Goal: Navigation & Orientation: Find specific page/section

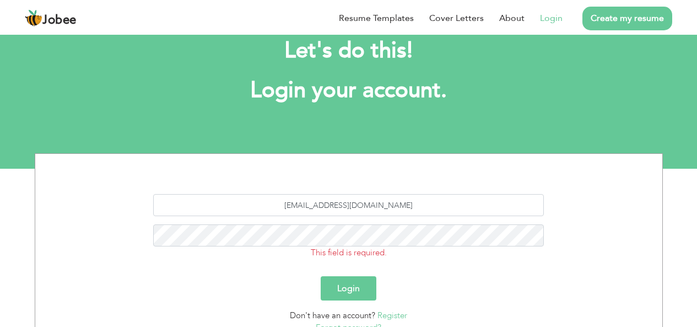
scroll to position [55, 0]
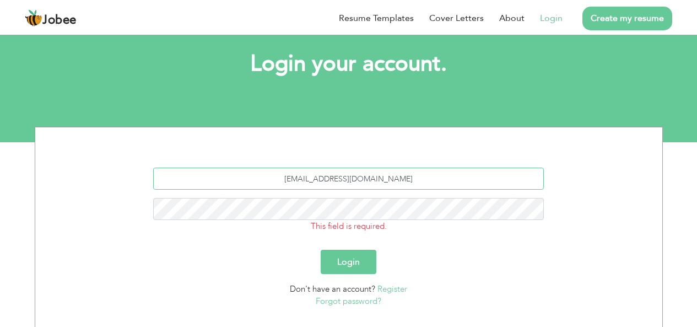
click at [316, 179] on input "[EMAIL_ADDRESS][DOMAIN_NAME]" at bounding box center [348, 179] width 391 height 22
type input "[EMAIL_ADDRESS][DOMAIN_NAME]"
click at [345, 263] on button "Login" at bounding box center [349, 262] width 56 height 24
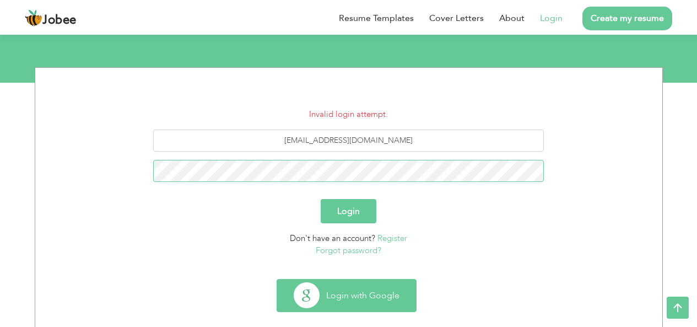
scroll to position [131, 0]
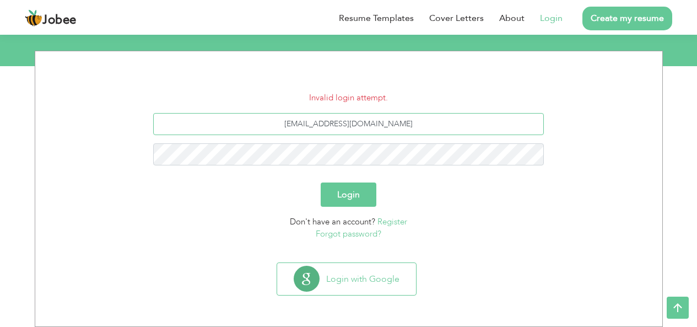
click at [316, 122] on input "[EMAIL_ADDRESS][DOMAIN_NAME]" at bounding box center [348, 124] width 391 height 22
type input "[EMAIL_ADDRESS][DOMAIN_NAME]"
click at [349, 200] on button "Login" at bounding box center [349, 194] width 56 height 24
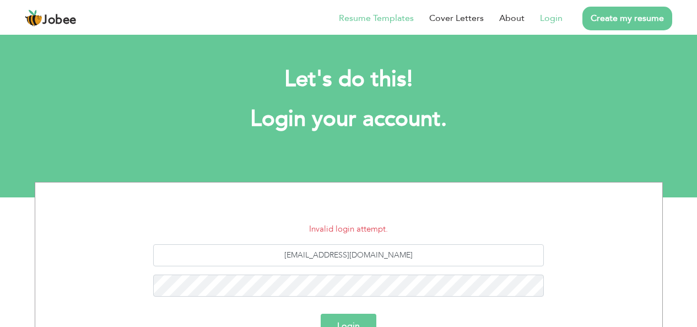
click at [348, 18] on link "Resume Templates" at bounding box center [376, 18] width 75 height 13
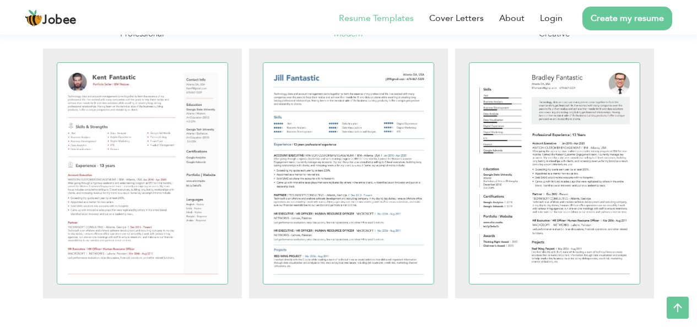
scroll to position [276, 0]
